Goal: Navigation & Orientation: Find specific page/section

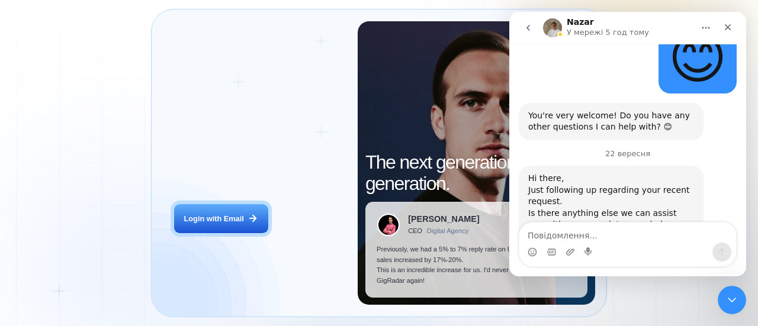
scroll to position [803, 0]
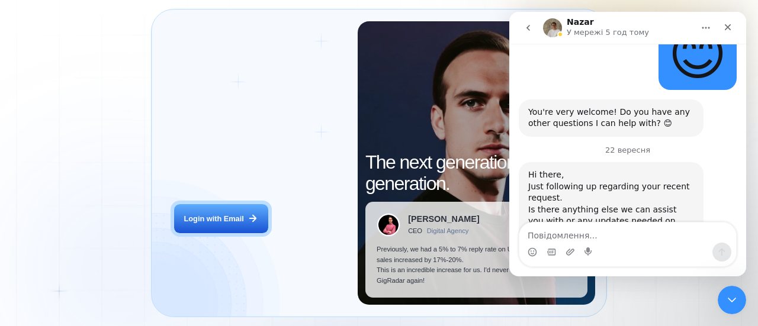
click at [549, 231] on textarea "Повідомлення..." at bounding box center [627, 233] width 217 height 20
type textarea "Thanks"
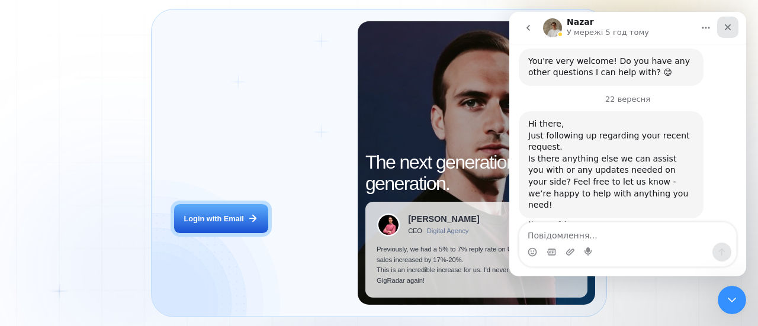
click at [729, 28] on icon "Закрити" at bounding box center [727, 26] width 9 height 9
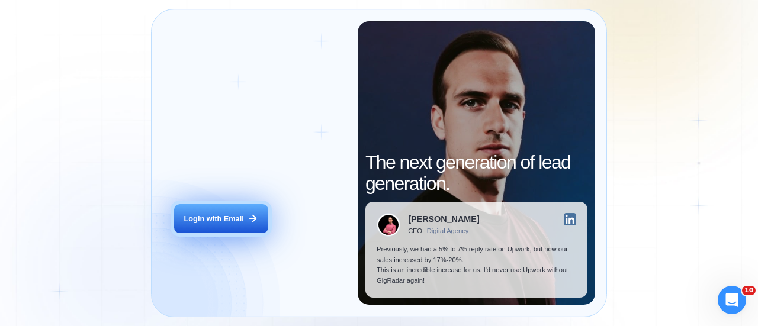
click at [213, 223] on div "Login with Email" at bounding box center [214, 219] width 60 height 11
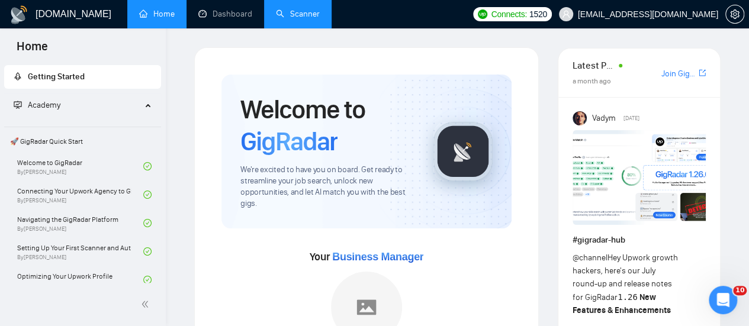
click at [285, 9] on link "Scanner" at bounding box center [298, 14] width 44 height 10
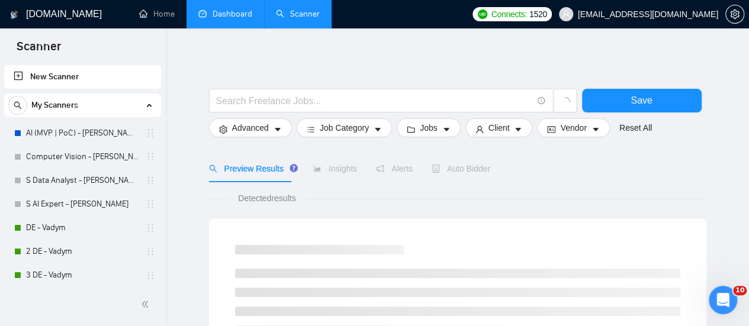
click at [229, 18] on link "Dashboard" at bounding box center [225, 14] width 54 height 10
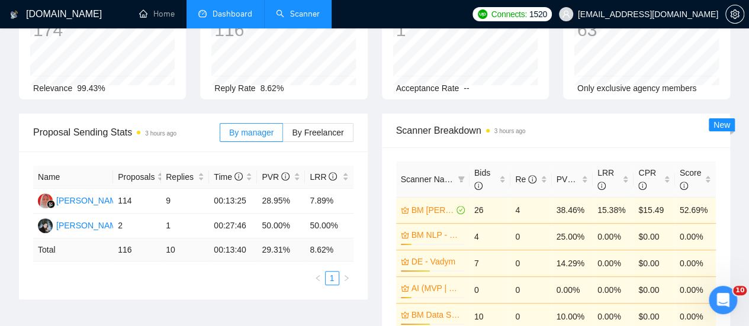
scroll to position [178, 0]
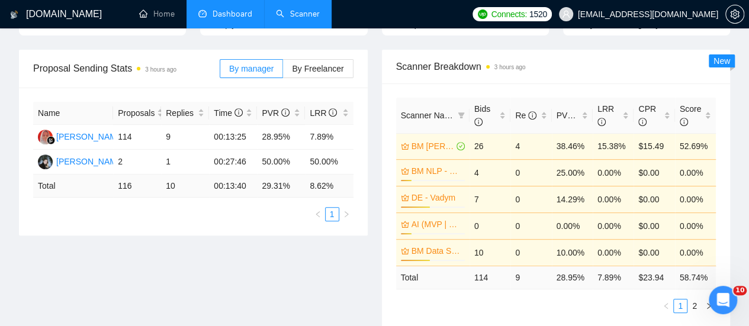
click at [344, 250] on div "Proposal Sending Stats 3 hours ago By manager By Freelancer Name Proposals Repl…" at bounding box center [374, 196] width 725 height 292
click at [695, 299] on link "2" at bounding box center [694, 305] width 13 height 13
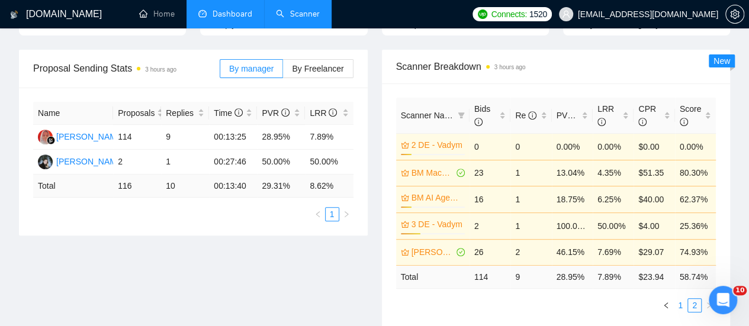
click at [678, 299] on link "1" at bounding box center [680, 305] width 13 height 13
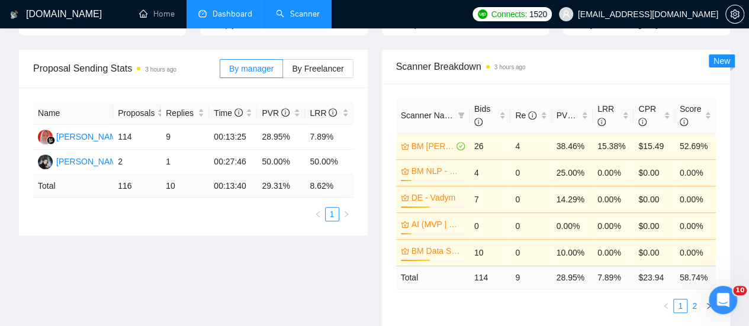
click at [694, 299] on link "2" at bounding box center [694, 305] width 13 height 13
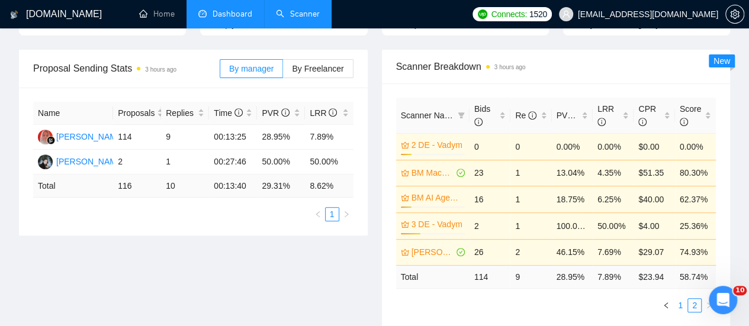
click at [679, 299] on link "1" at bounding box center [680, 305] width 13 height 13
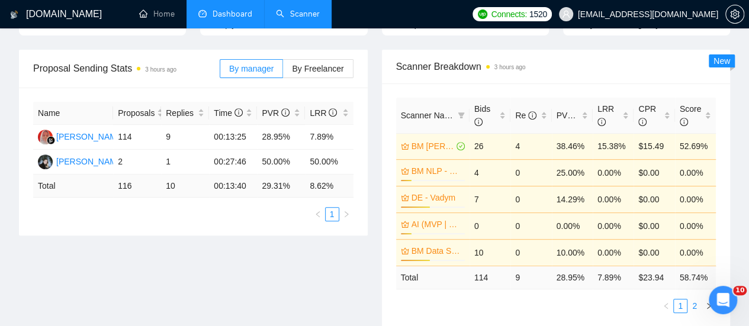
click at [700, 299] on ul "1 2" at bounding box center [556, 306] width 320 height 14
click at [690, 299] on link "2" at bounding box center [694, 305] width 13 height 13
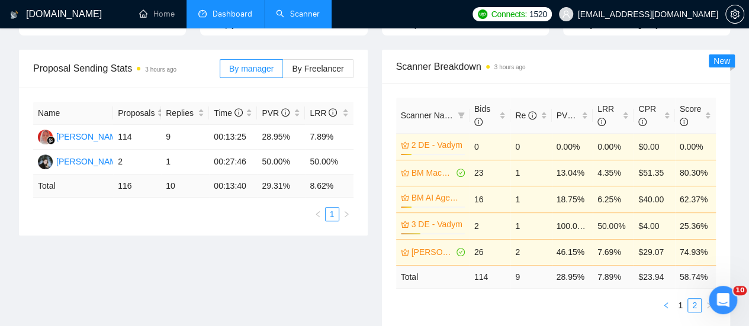
click at [669, 298] on button "button" at bounding box center [666, 305] width 14 height 14
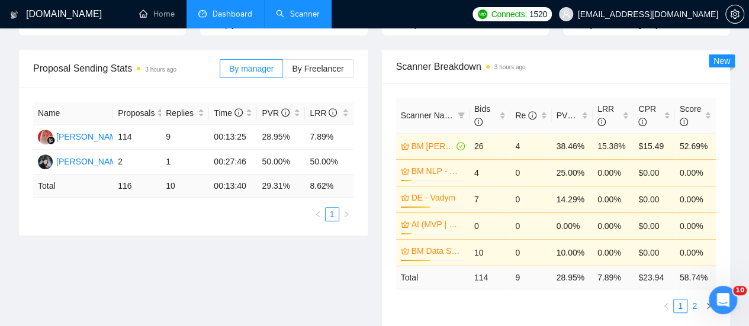
click at [695, 299] on link "2" at bounding box center [694, 305] width 13 height 13
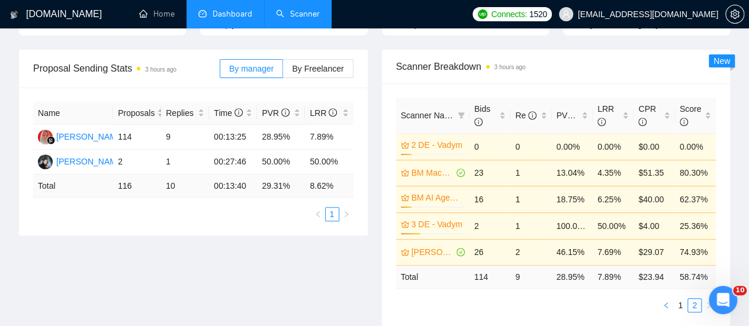
click at [671, 298] on button "button" at bounding box center [666, 305] width 14 height 14
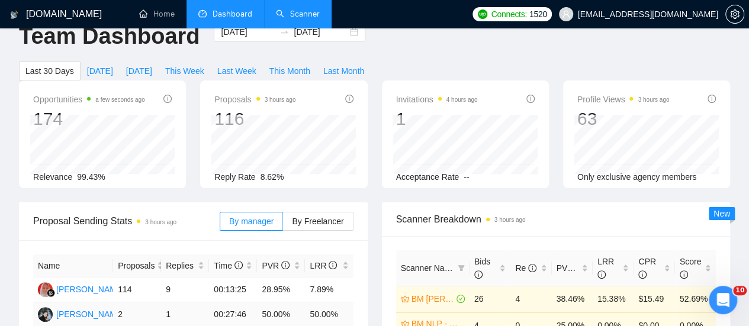
scroll to position [0, 0]
